Goal: Book appointment/travel/reservation

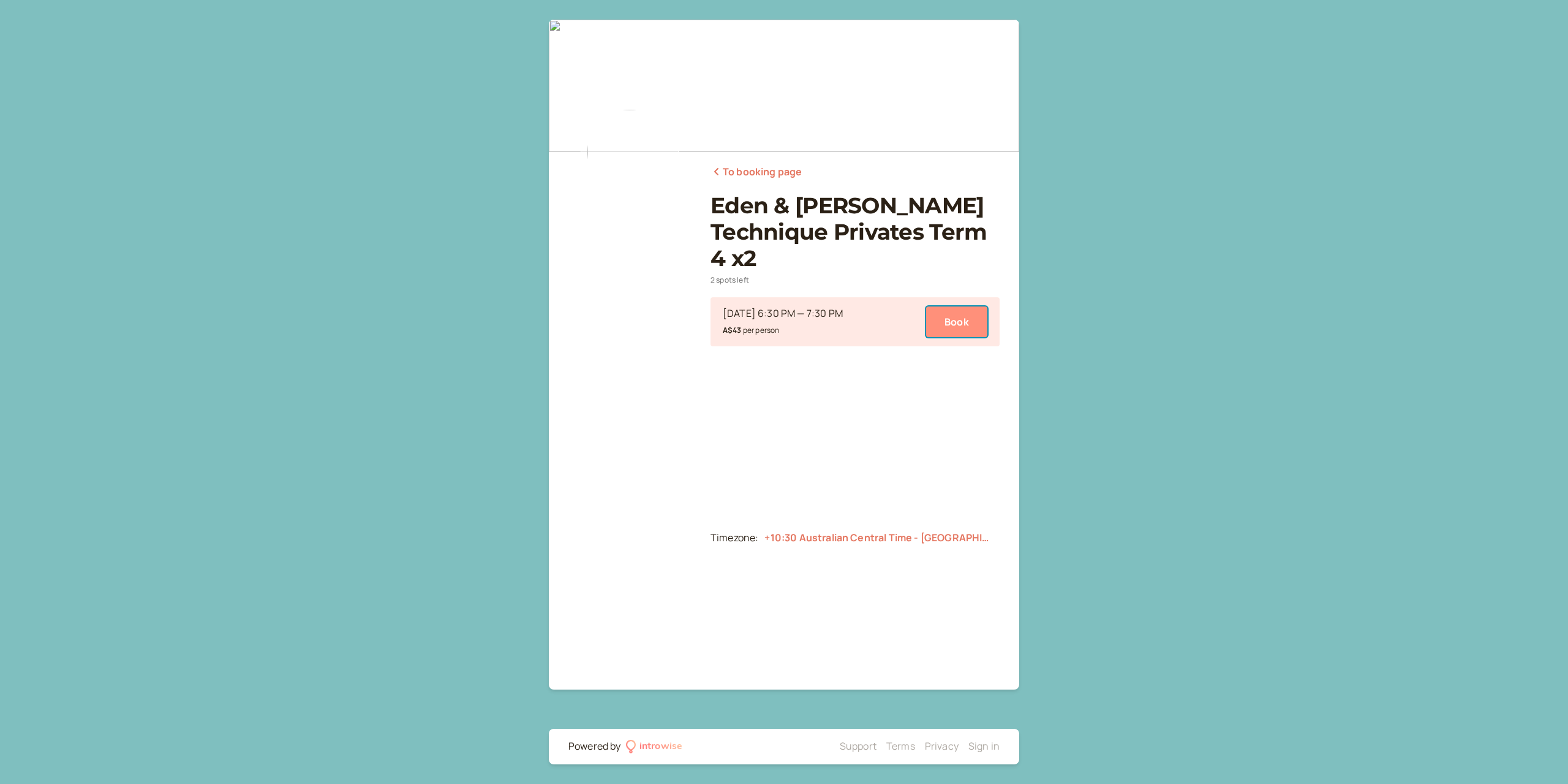
click at [954, 308] on button "Book" at bounding box center [957, 321] width 62 height 30
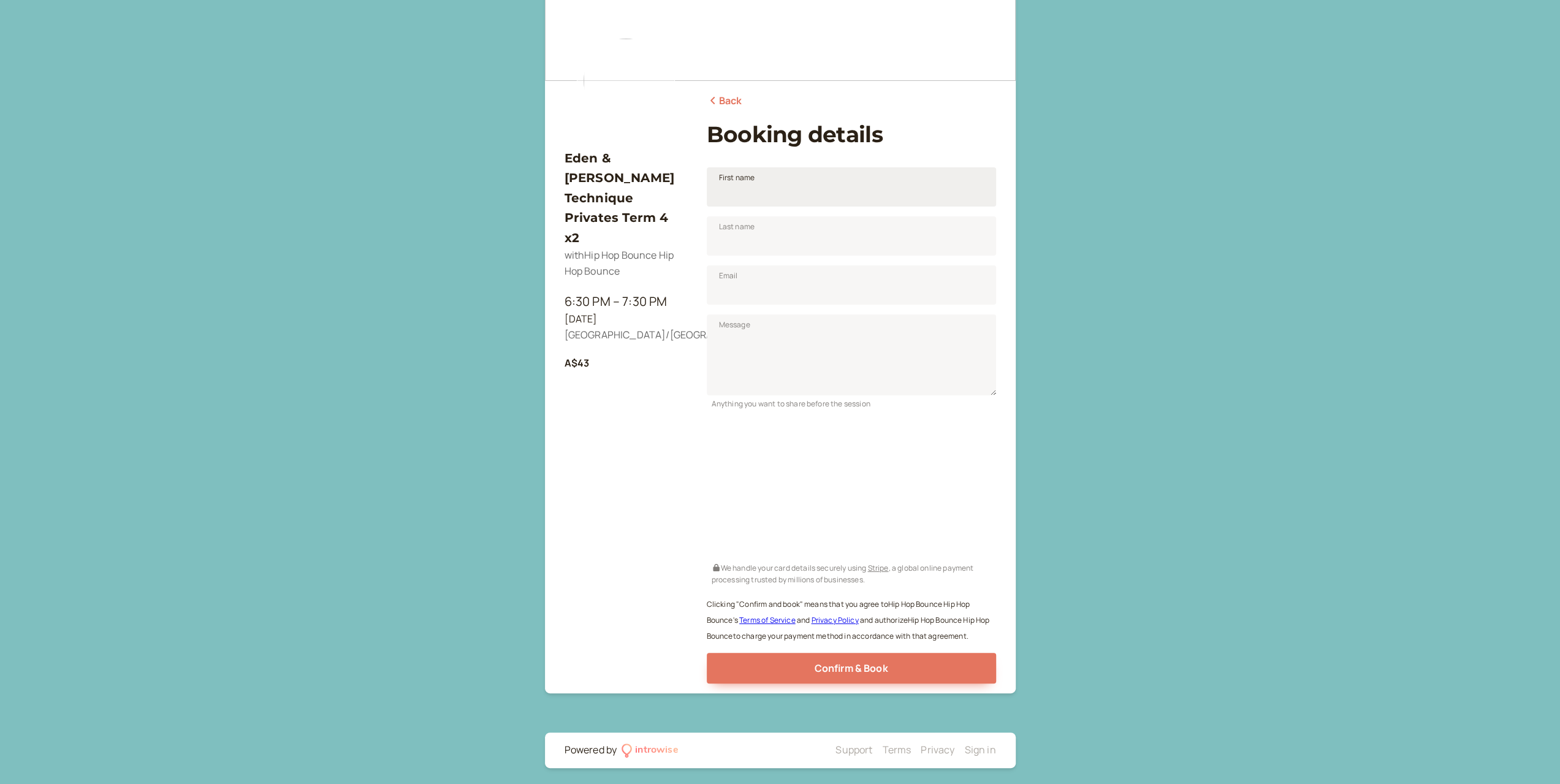
scroll to position [75, 0]
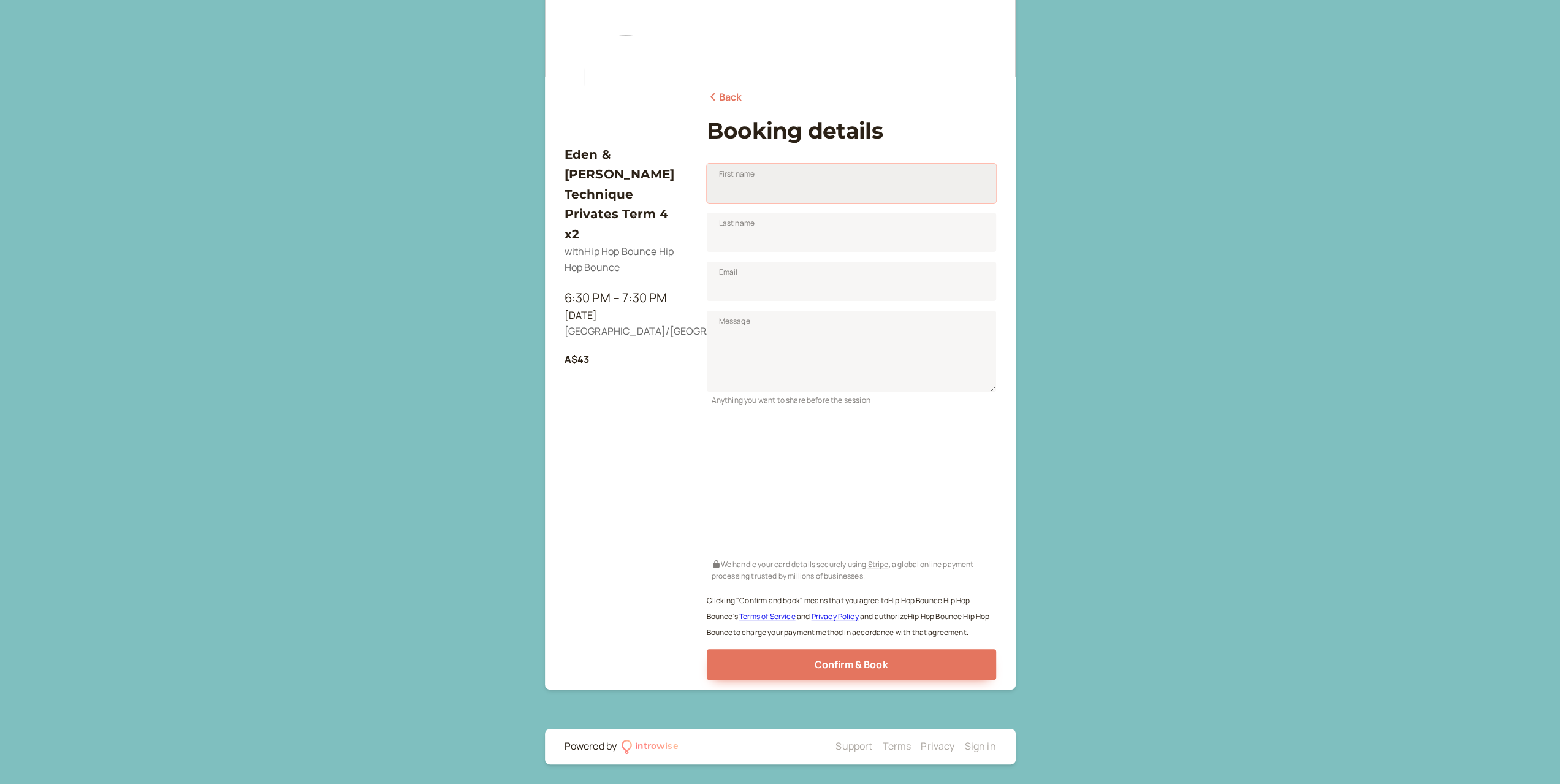
click at [816, 203] on input "First name" at bounding box center [851, 183] width 290 height 39
type input "Cassie"
click at [862, 237] on input "Last name" at bounding box center [851, 232] width 290 height 39
type input "[PERSON_NAME]"
click at [748, 291] on input "Email" at bounding box center [851, 281] width 290 height 39
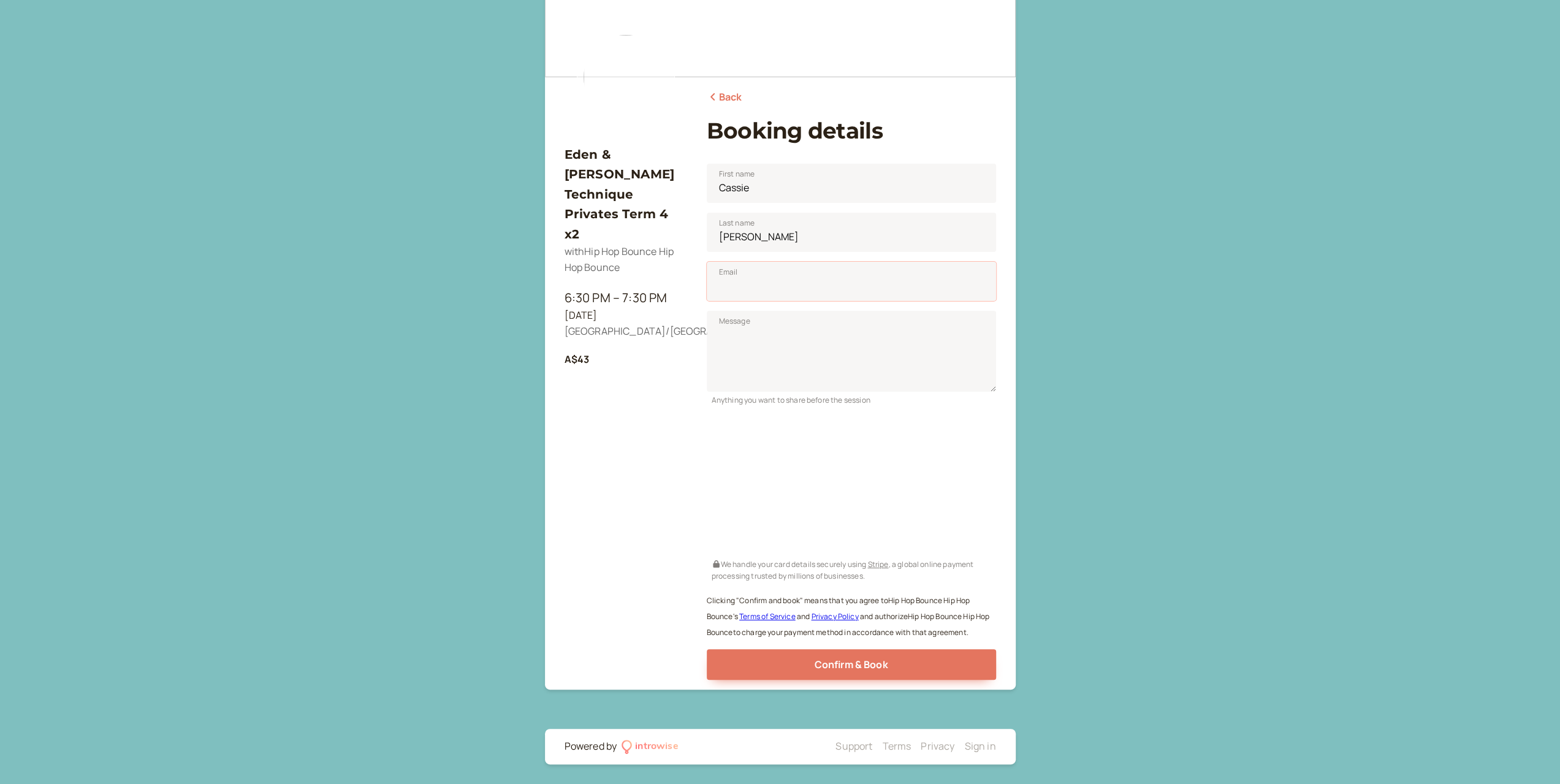
type input "[EMAIL_ADDRESS][DOMAIN_NAME]"
click at [796, 355] on textarea "Message" at bounding box center [851, 351] width 290 height 81
type textarea "Duo private hip hop term 4."
click at [930, 662] on button "Confirm & Book" at bounding box center [851, 664] width 290 height 30
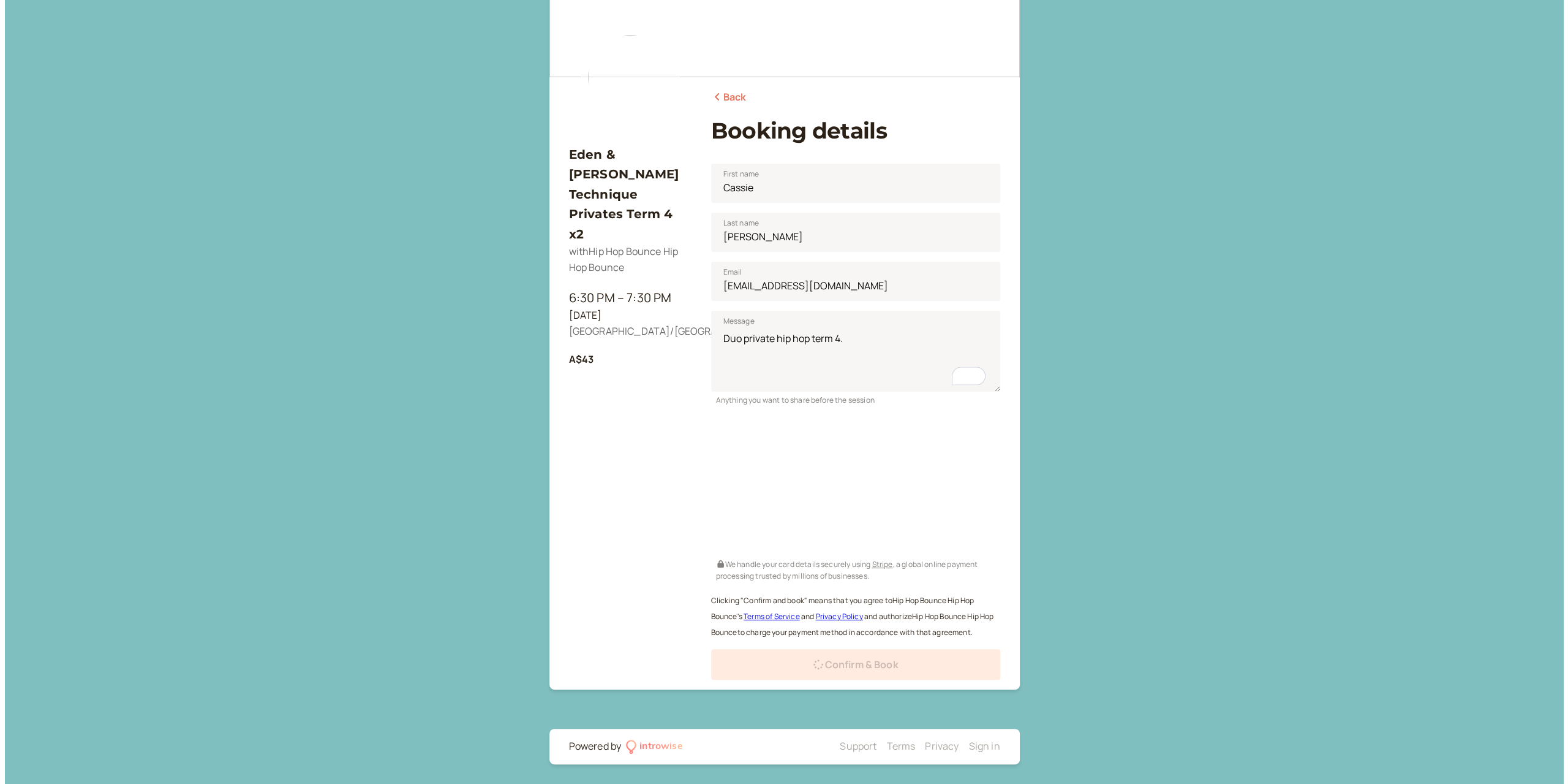
scroll to position [0, 0]
